Goal: Find specific page/section: Find specific page/section

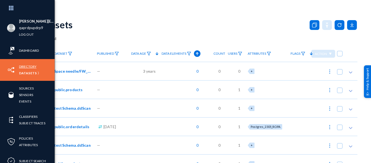
click at [25, 66] on link "Directory" at bounding box center [27, 66] width 17 height 6
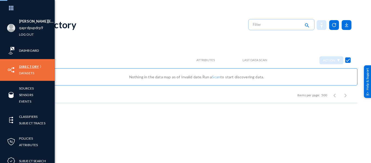
checkbox input "false"
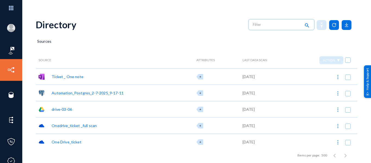
click at [58, 74] on div "Ticket _ One note" at bounding box center [68, 77] width 32 height 6
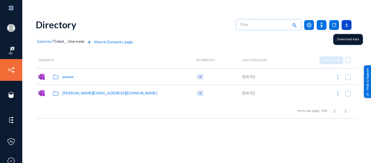
click at [349, 20] on icon at bounding box center [346, 25] width 10 height 10
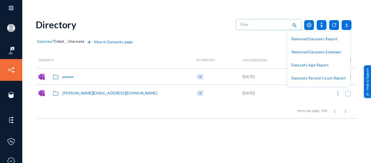
click at [371, 72] on div at bounding box center [185, 81] width 371 height 163
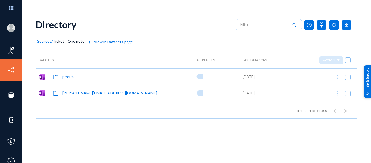
click at [45, 41] on span "Sources" at bounding box center [44, 41] width 14 height 5
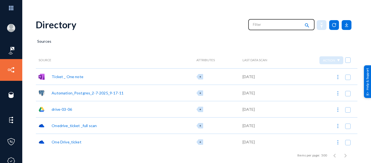
click at [273, 26] on input "text" at bounding box center [277, 24] width 48 height 8
type input "i"
type input "oracle"
checkbox input "true"
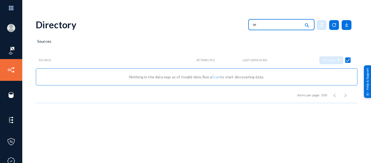
type input "o"
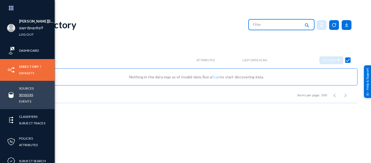
click at [27, 94] on link "Sensors" at bounding box center [26, 94] width 14 height 6
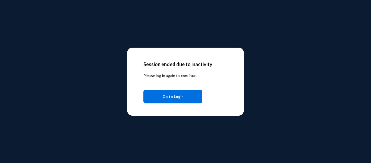
click at [179, 98] on span "Go to Login" at bounding box center [172, 96] width 21 height 10
